Goal: Task Accomplishment & Management: Complete application form

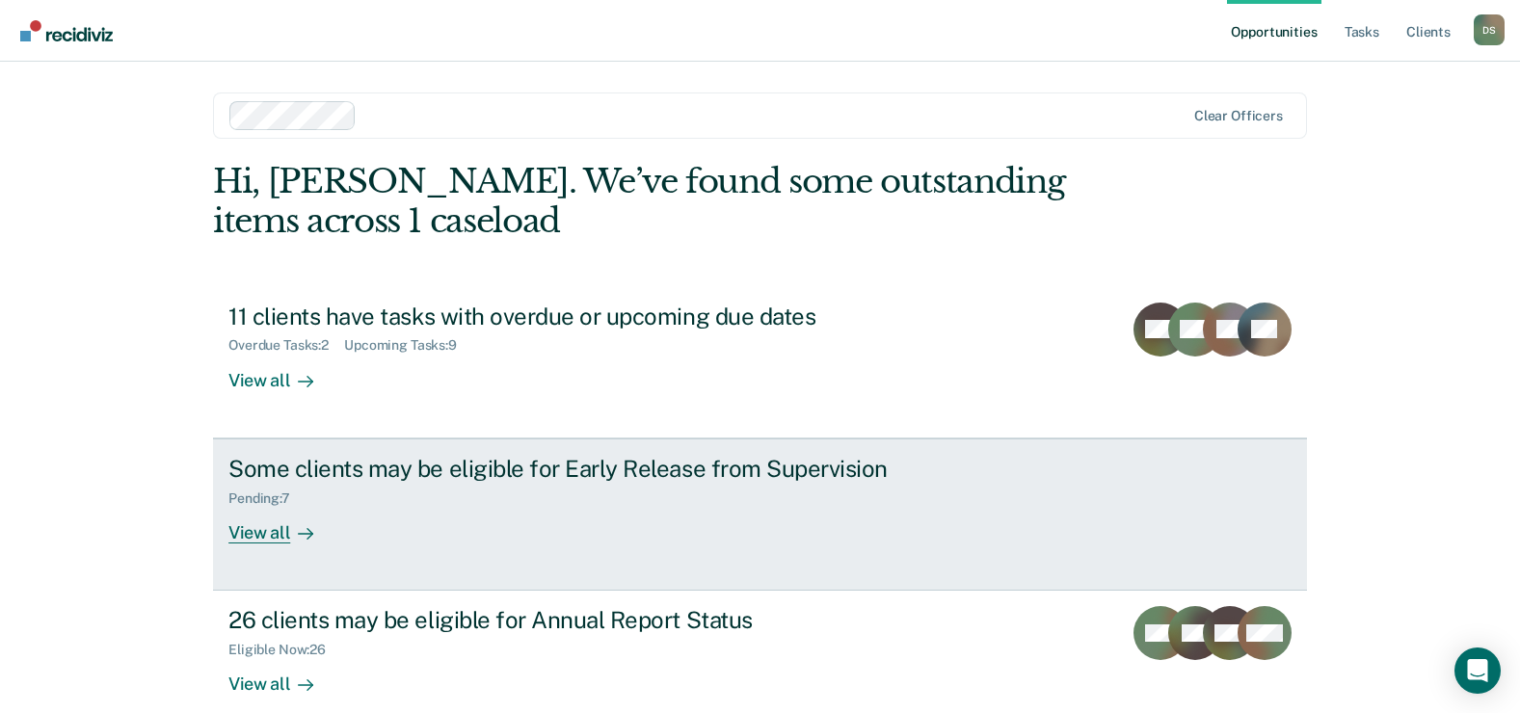
click at [589, 467] on div "Some clients may be eligible for Early Release from Supervision" at bounding box center [567, 469] width 677 height 28
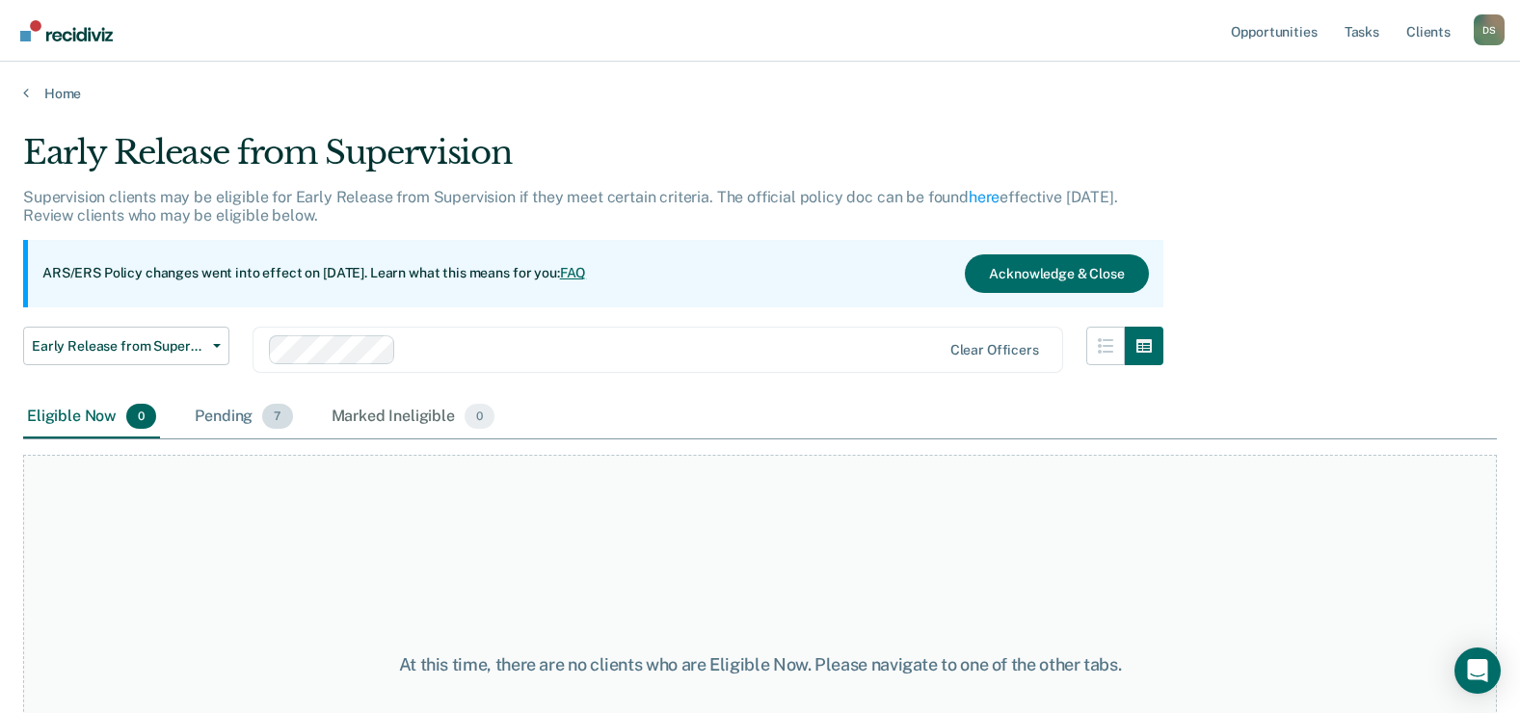
click at [221, 412] on div "Pending 7" at bounding box center [243, 417] width 105 height 42
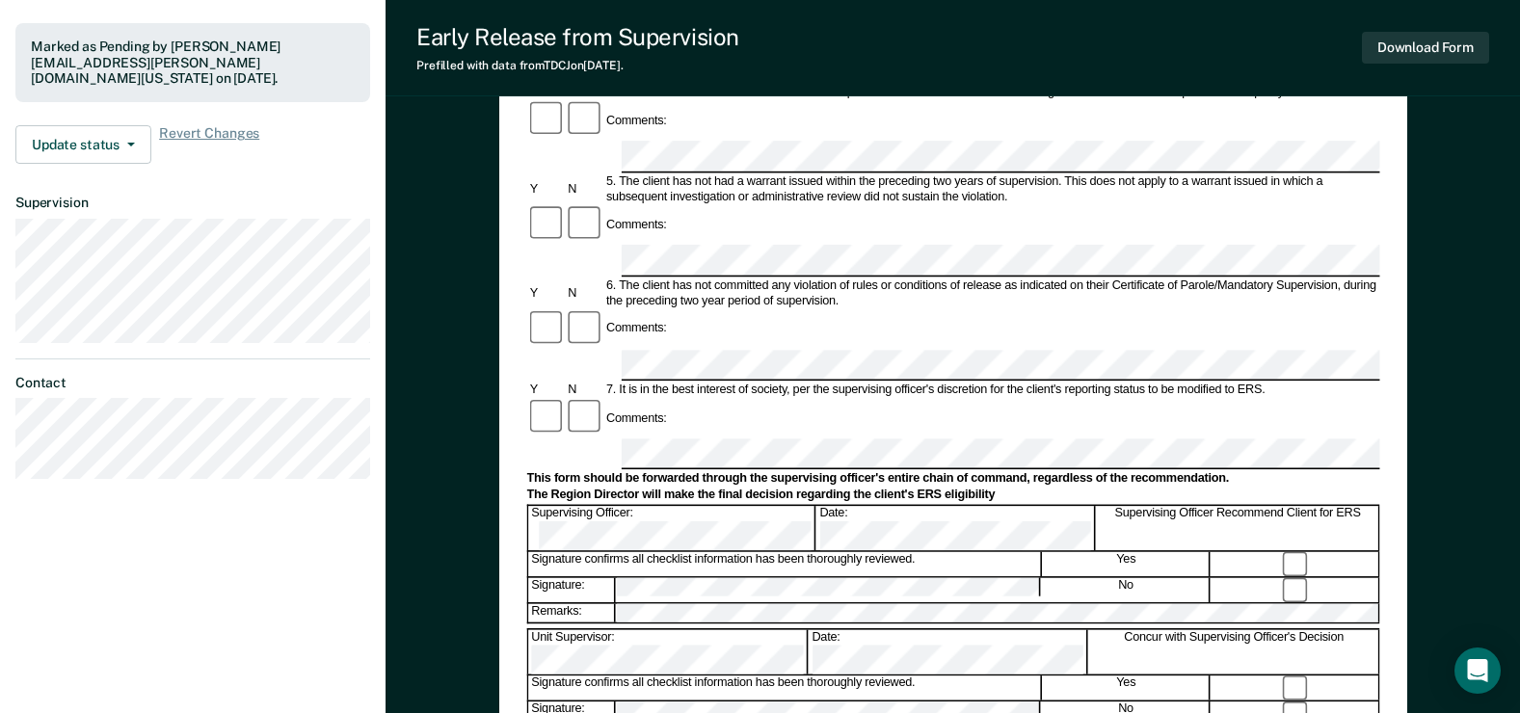
scroll to position [579, 0]
